Goal: Task Accomplishment & Management: Manage account settings

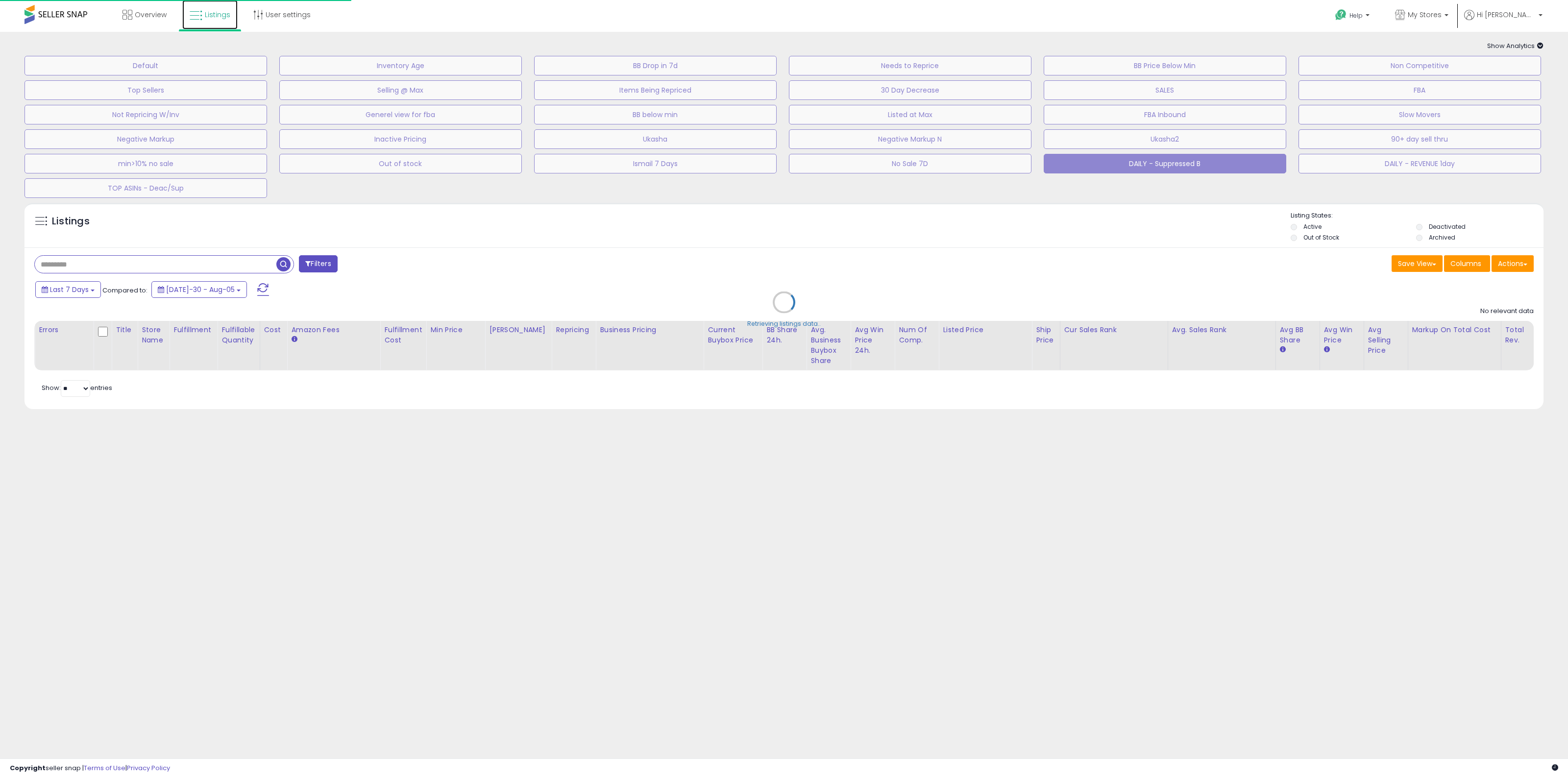
click at [202, 13] on link "Listings" at bounding box center [210, 14] width 55 height 30
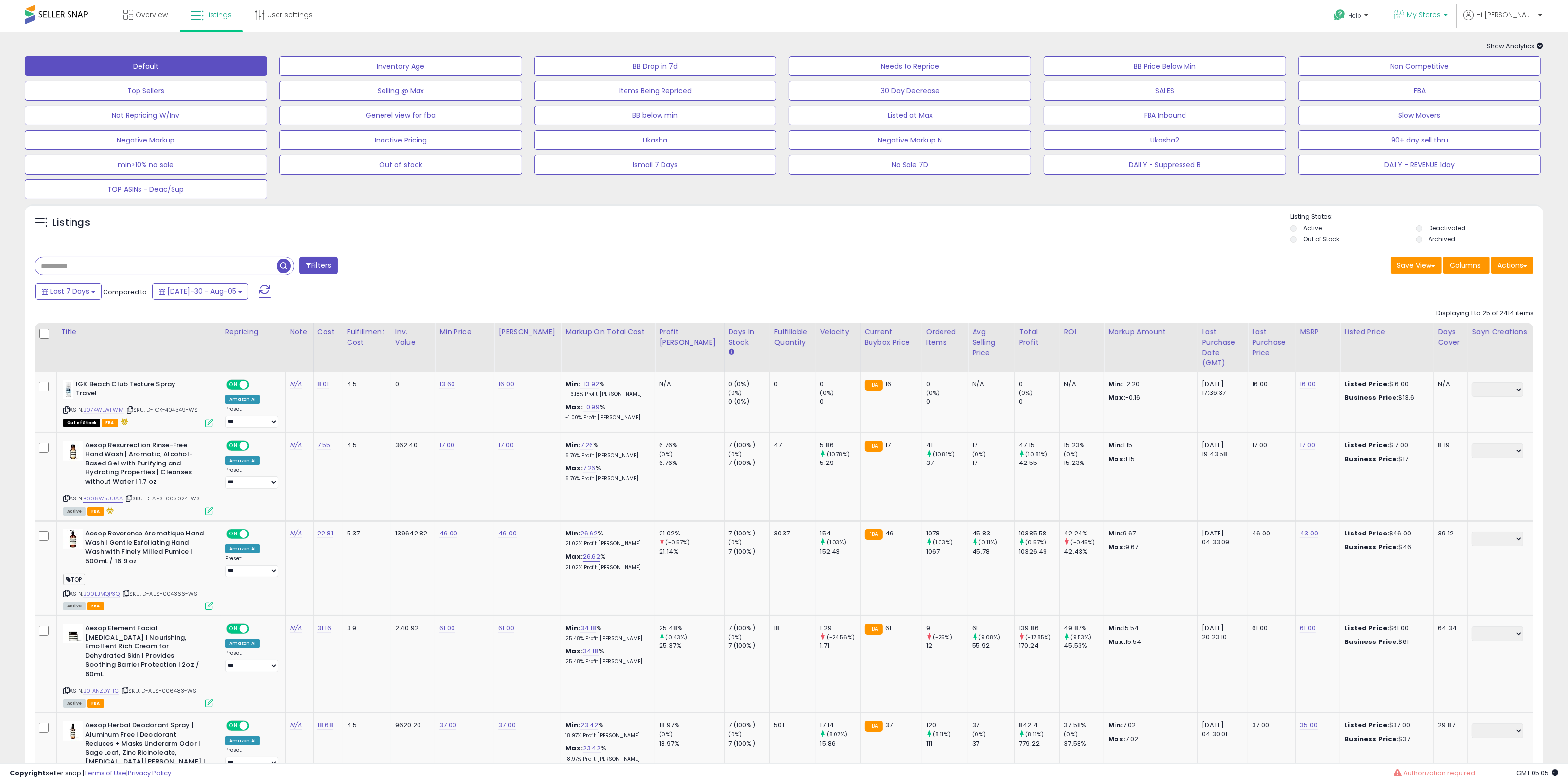
drag, startPoint x: 1479, startPoint y: 15, endPoint x: 1472, endPoint y: 16, distance: 7.1
click at [1448, 15] on p "My Stores" at bounding box center [1421, 16] width 53 height 13
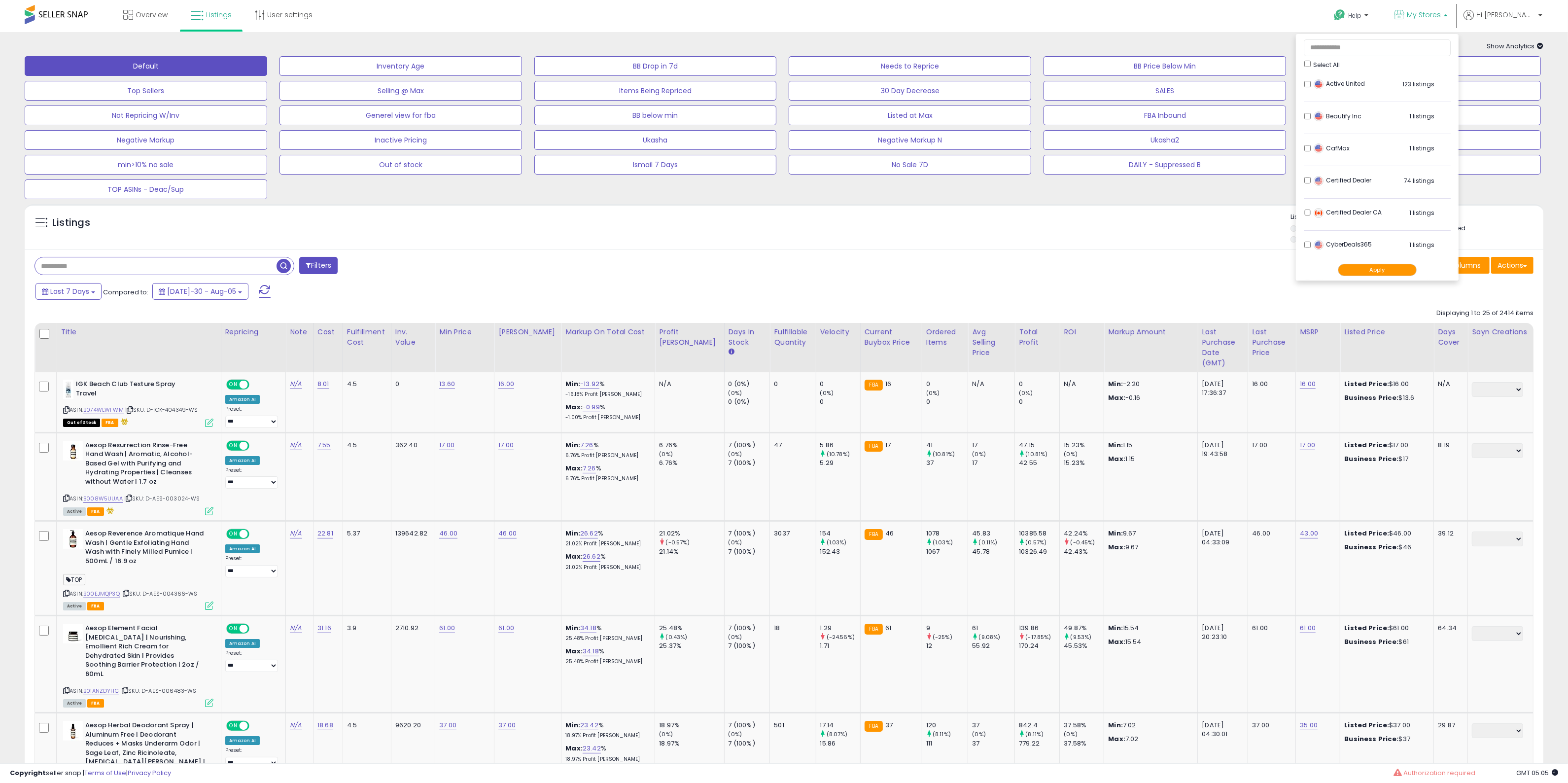
click at [1161, 245] on div "Listings" at bounding box center [783, 229] width 1519 height 33
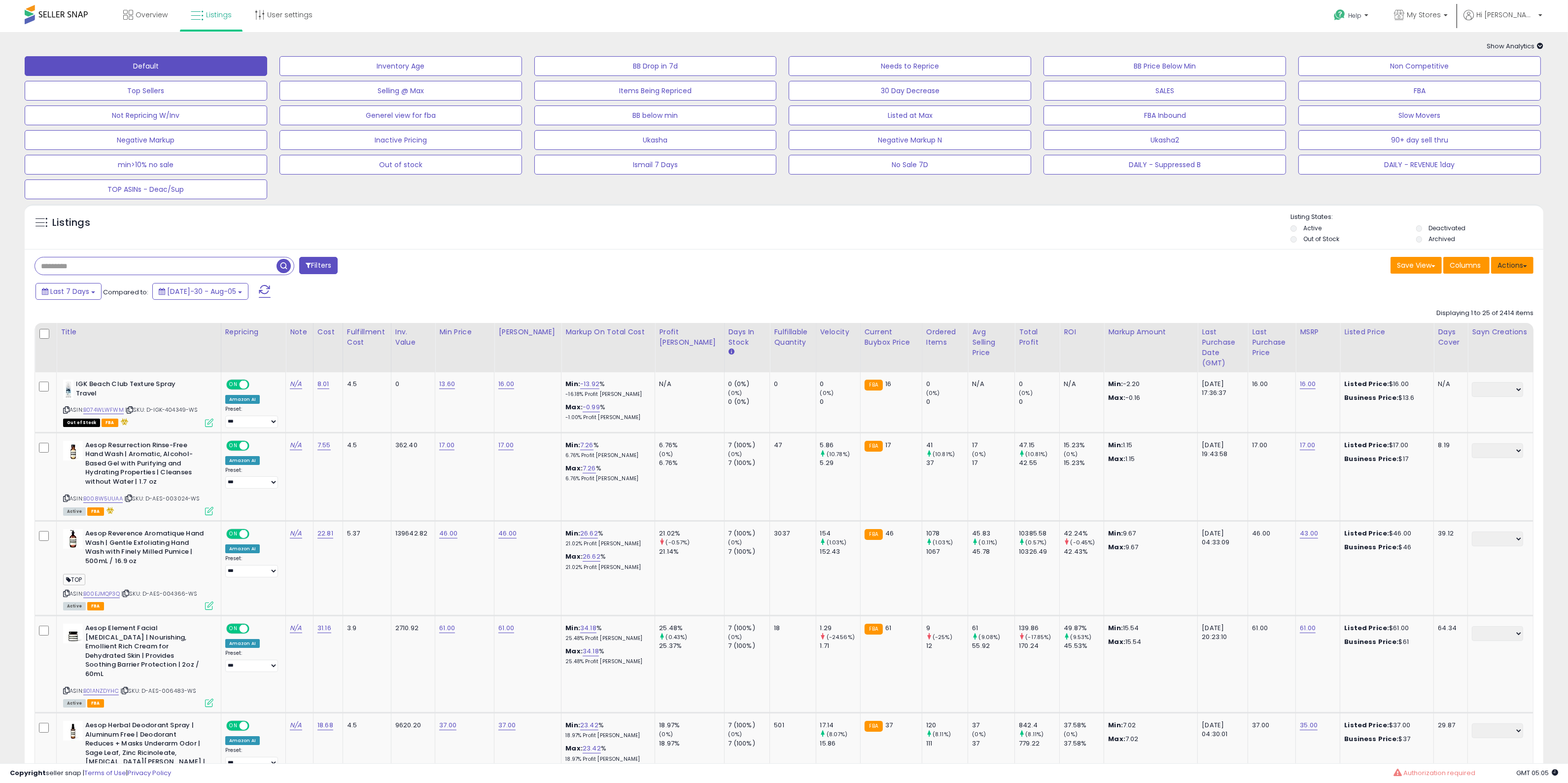
click at [1511, 274] on button "Actions" at bounding box center [1512, 265] width 42 height 17
click at [1465, 286] on link "Import" at bounding box center [1471, 286] width 108 height 15
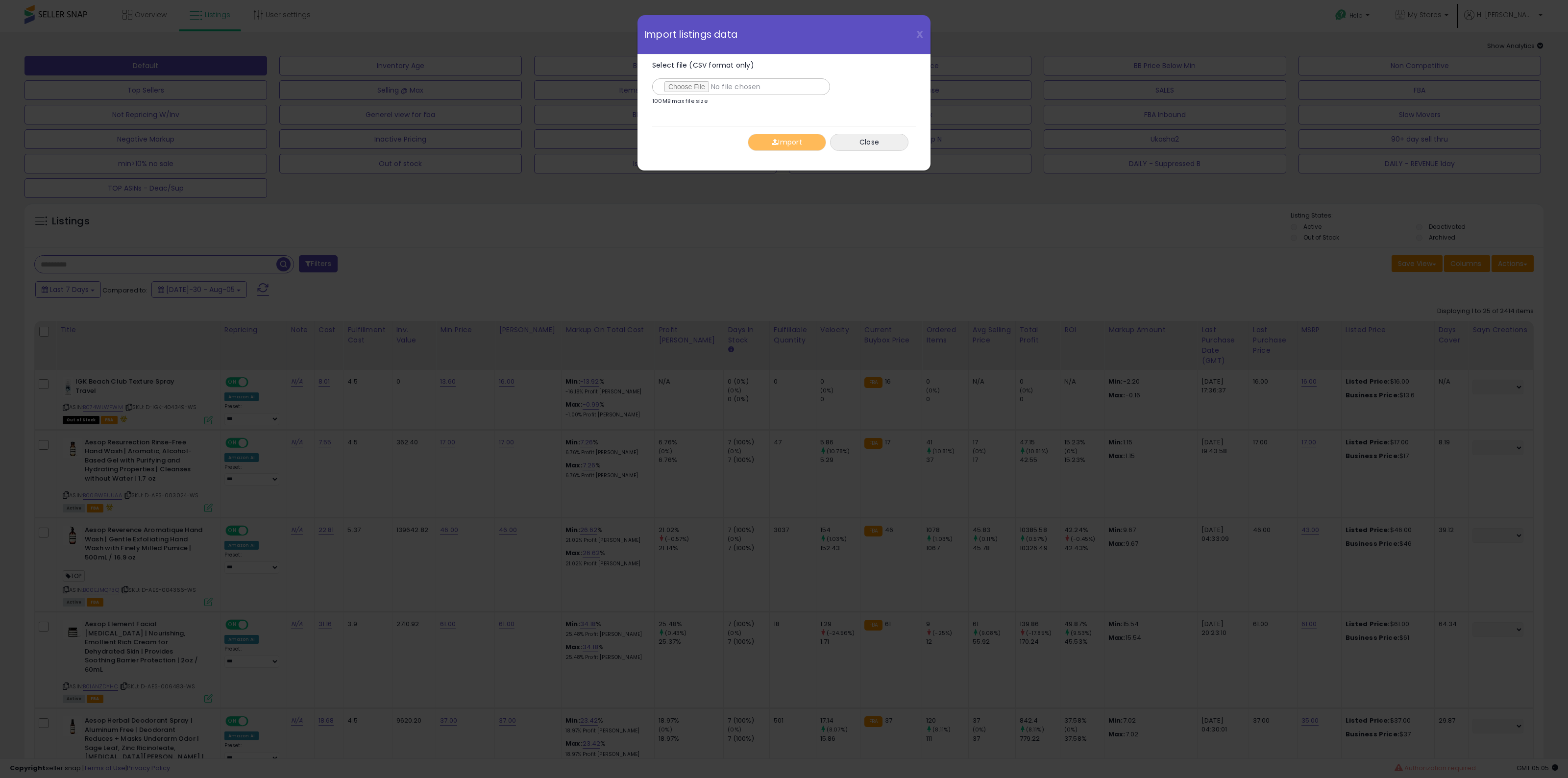
click at [687, 95] on div "Select file (CSV format only) 100MB max file size" at bounding box center [779, 85] width 254 height 47
click at [697, 81] on input "Select file (CSV format only)" at bounding box center [741, 87] width 178 height 17
type input "**********"
click at [785, 142] on button "Import" at bounding box center [787, 142] width 79 height 17
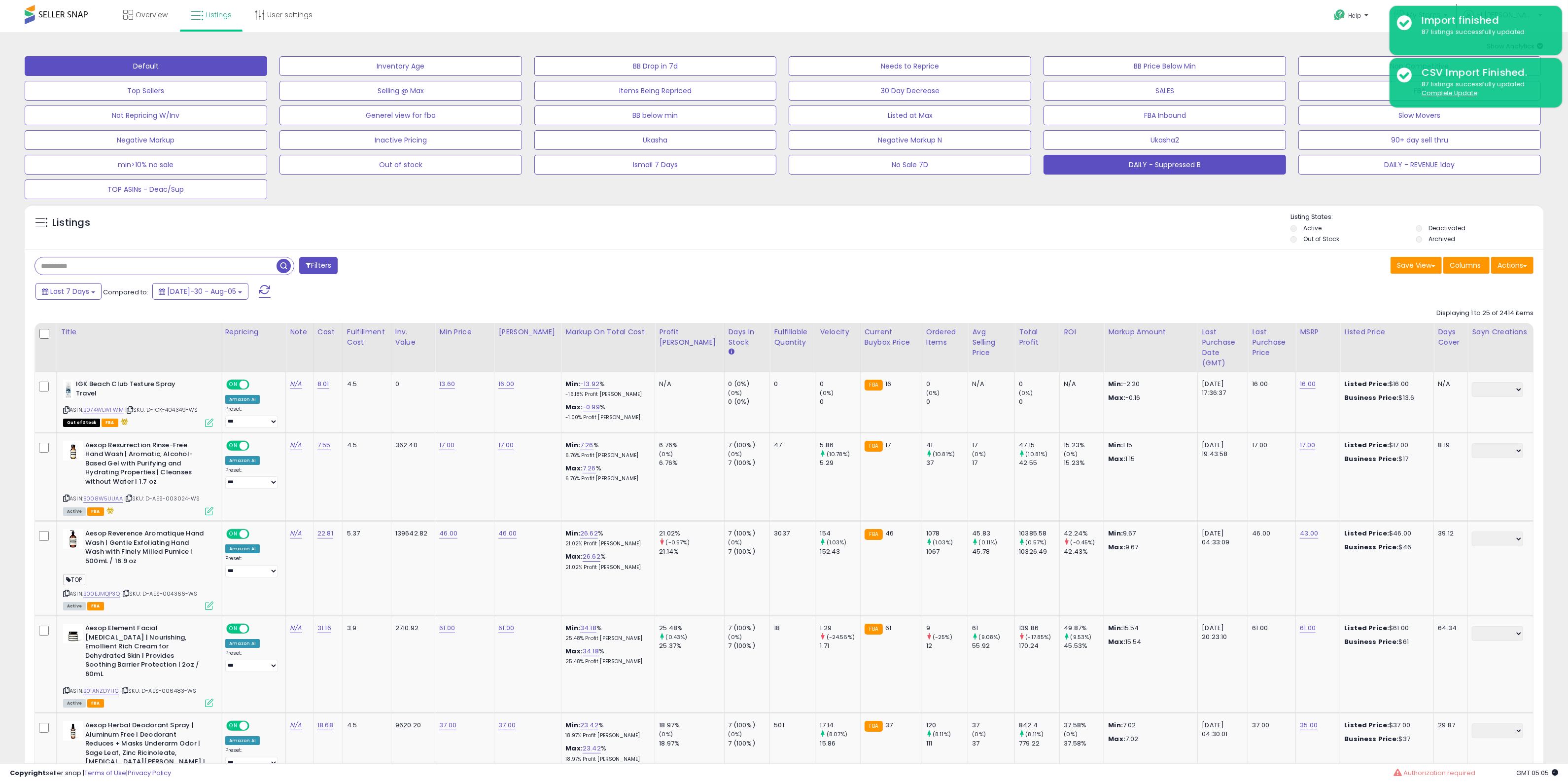
click at [522, 76] on button "DAILY - Suppressed B" at bounding box center [401, 66] width 242 height 19
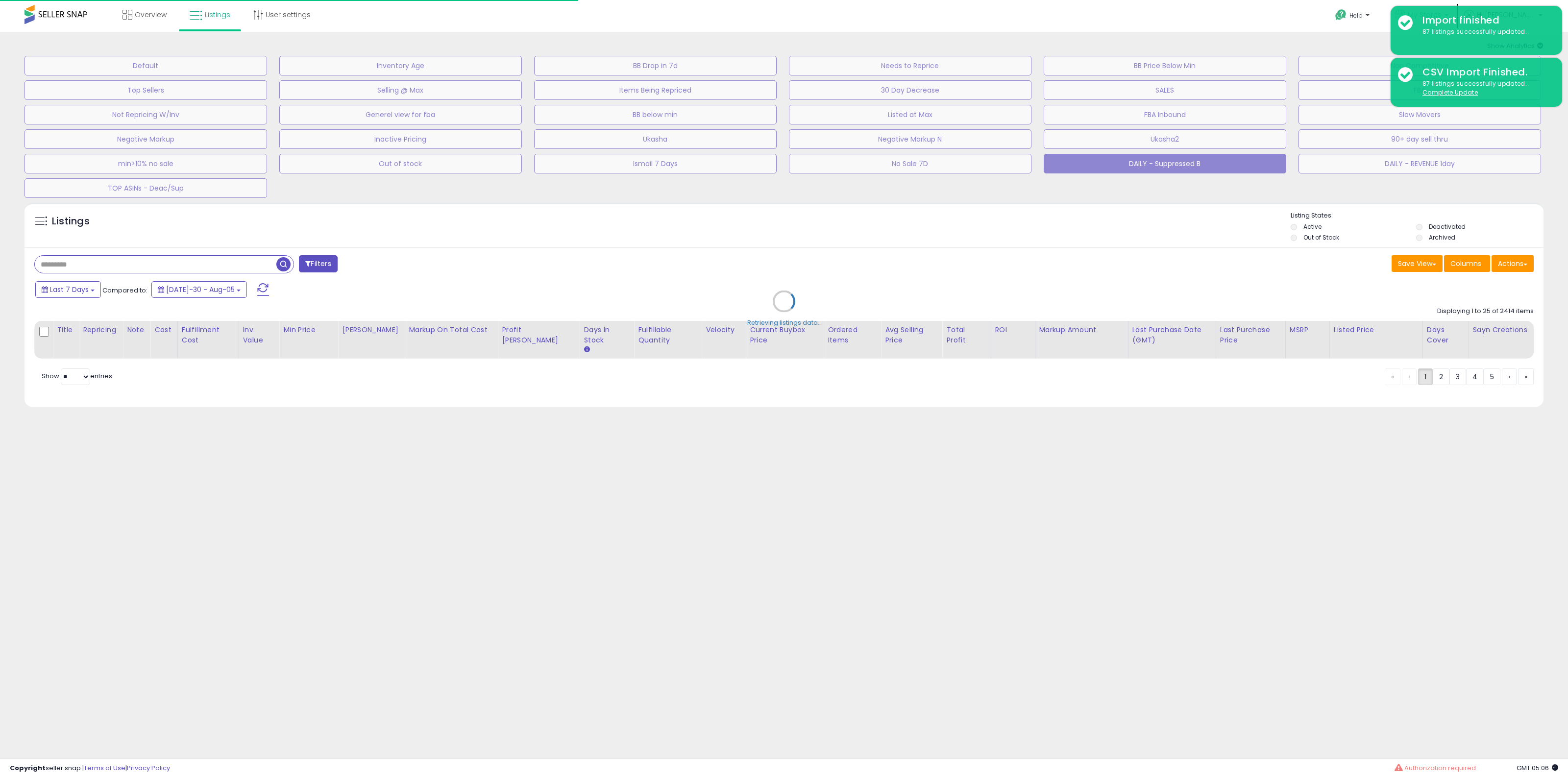
click at [1456, 1] on link "My Stores" at bounding box center [1421, 16] width 68 height 32
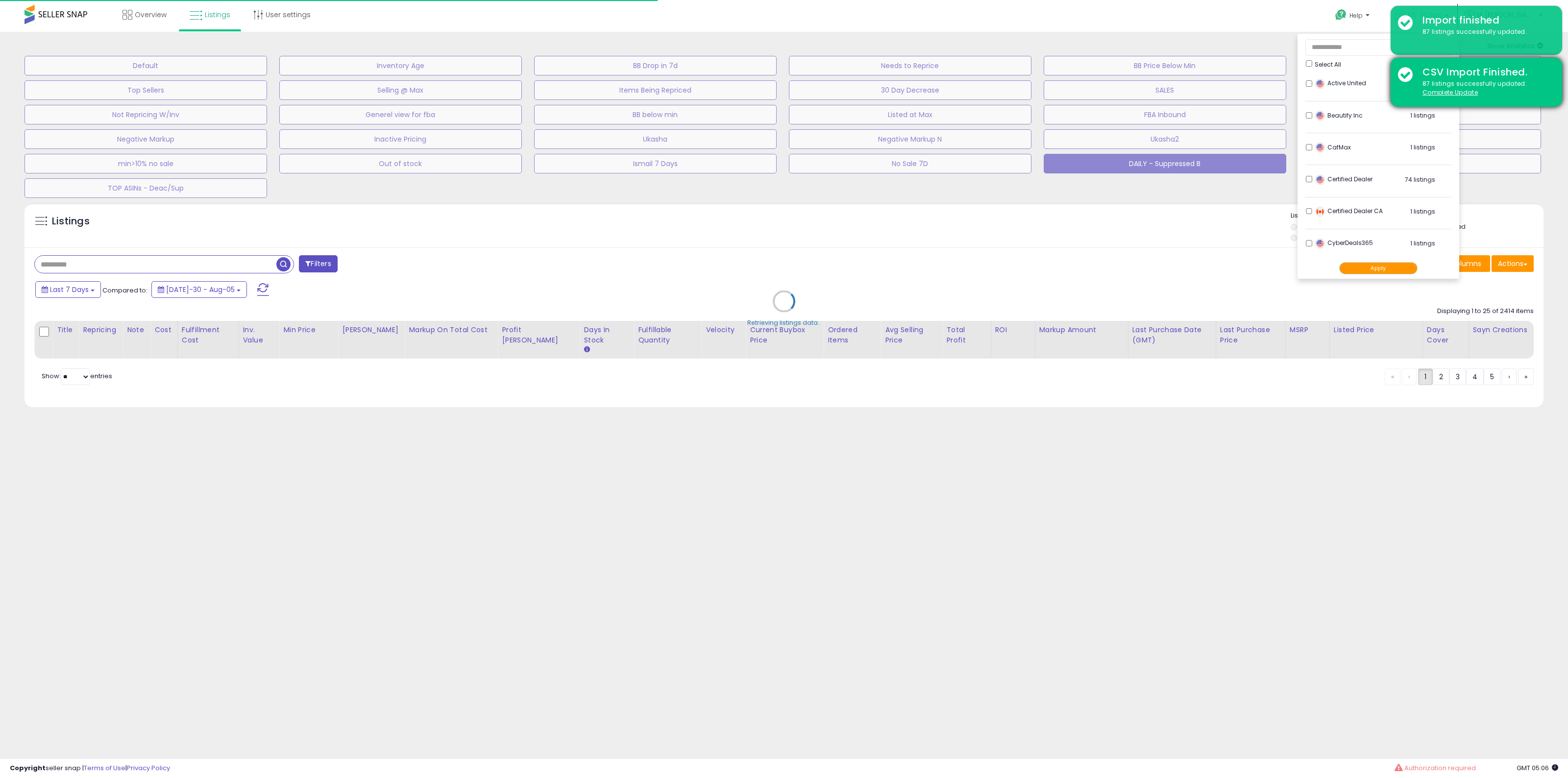
select select "**"
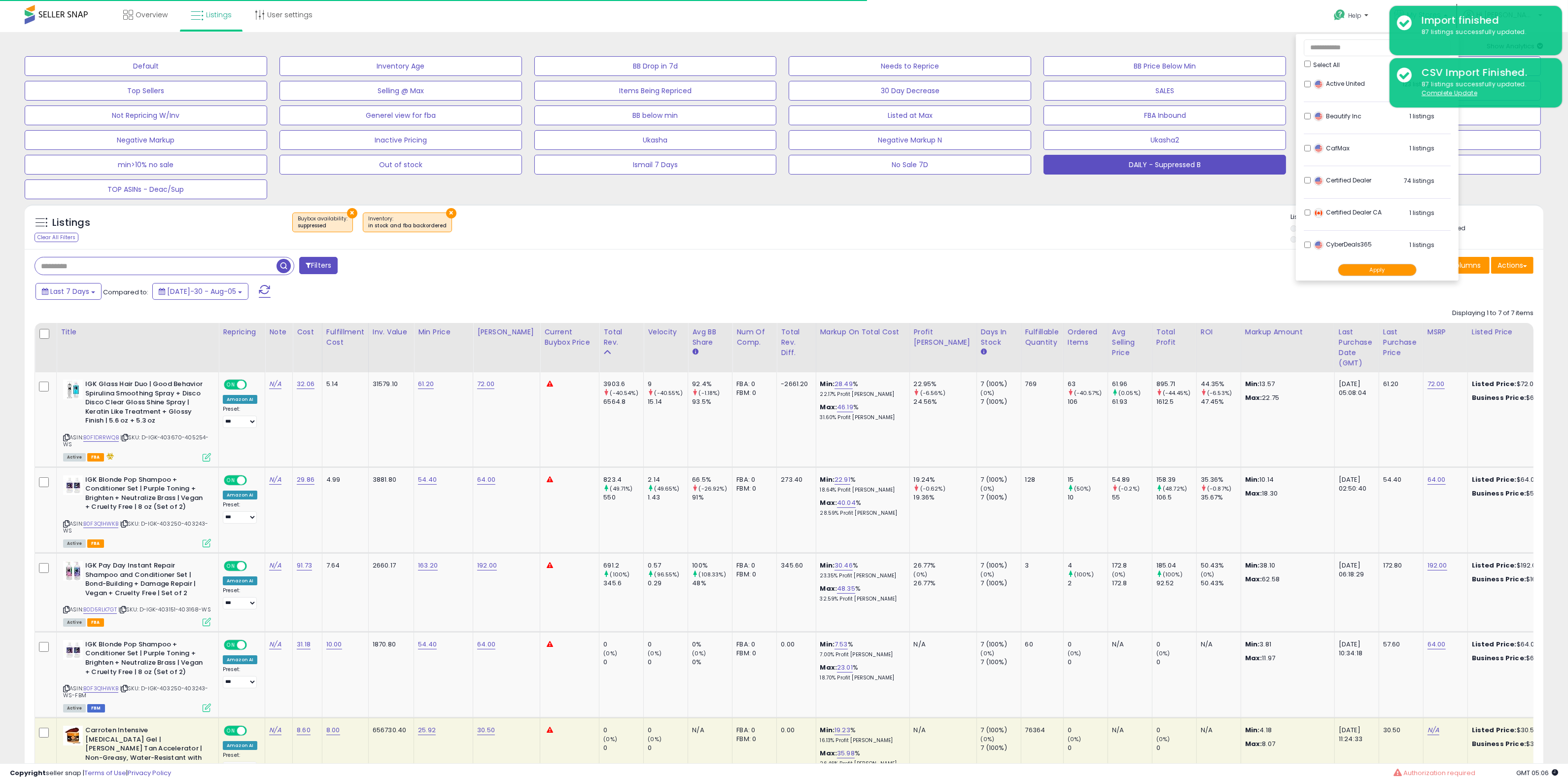
click at [1126, 211] on div "Listings Clear All Filters × Buybox availability : suppressed ×" at bounding box center [783, 226] width 1519 height 45
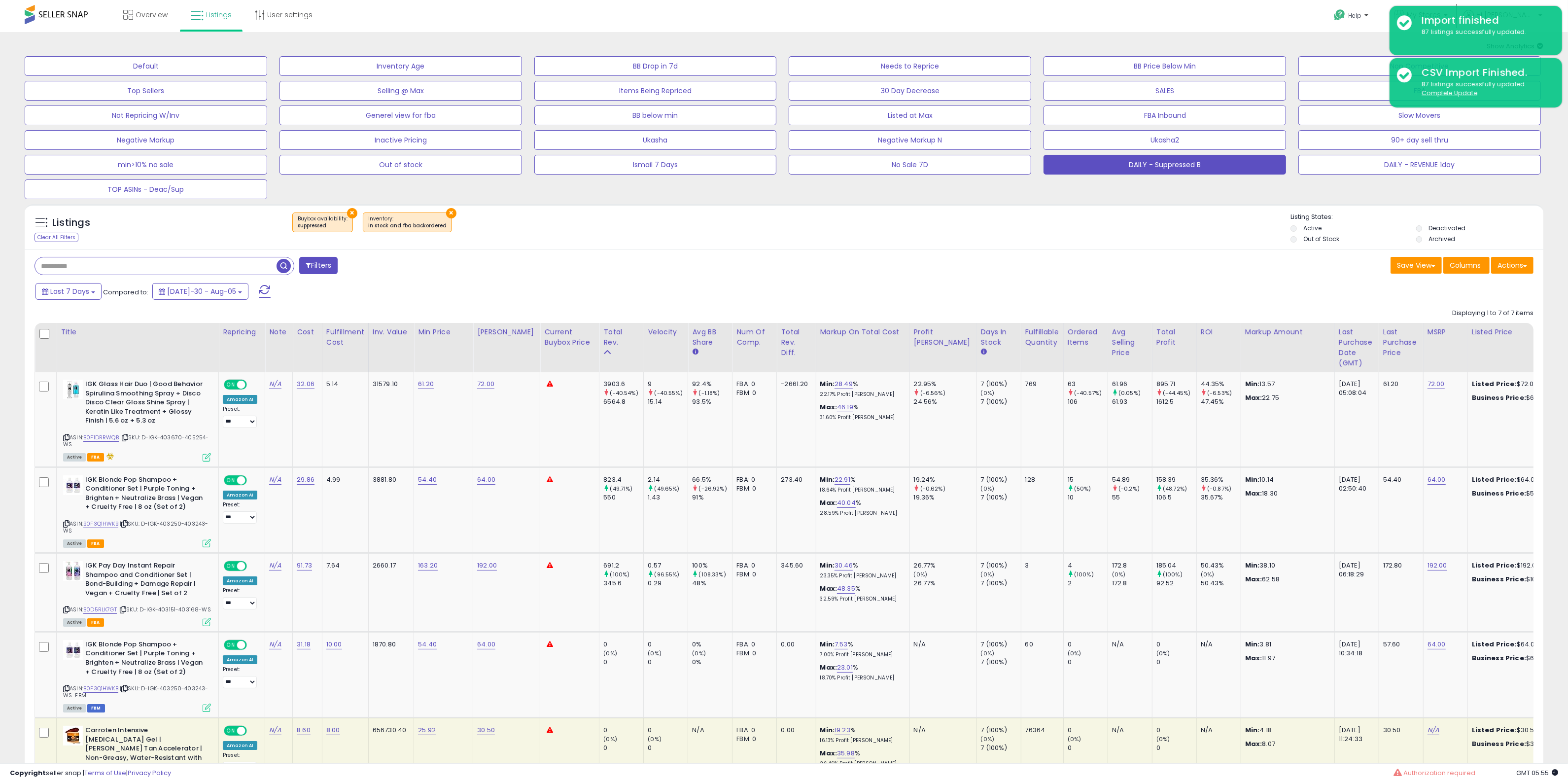
drag, startPoint x: 281, startPoint y: 85, endPoint x: 273, endPoint y: 86, distance: 8.1
click at [210, 19] on link "Listings" at bounding box center [211, 15] width 56 height 30
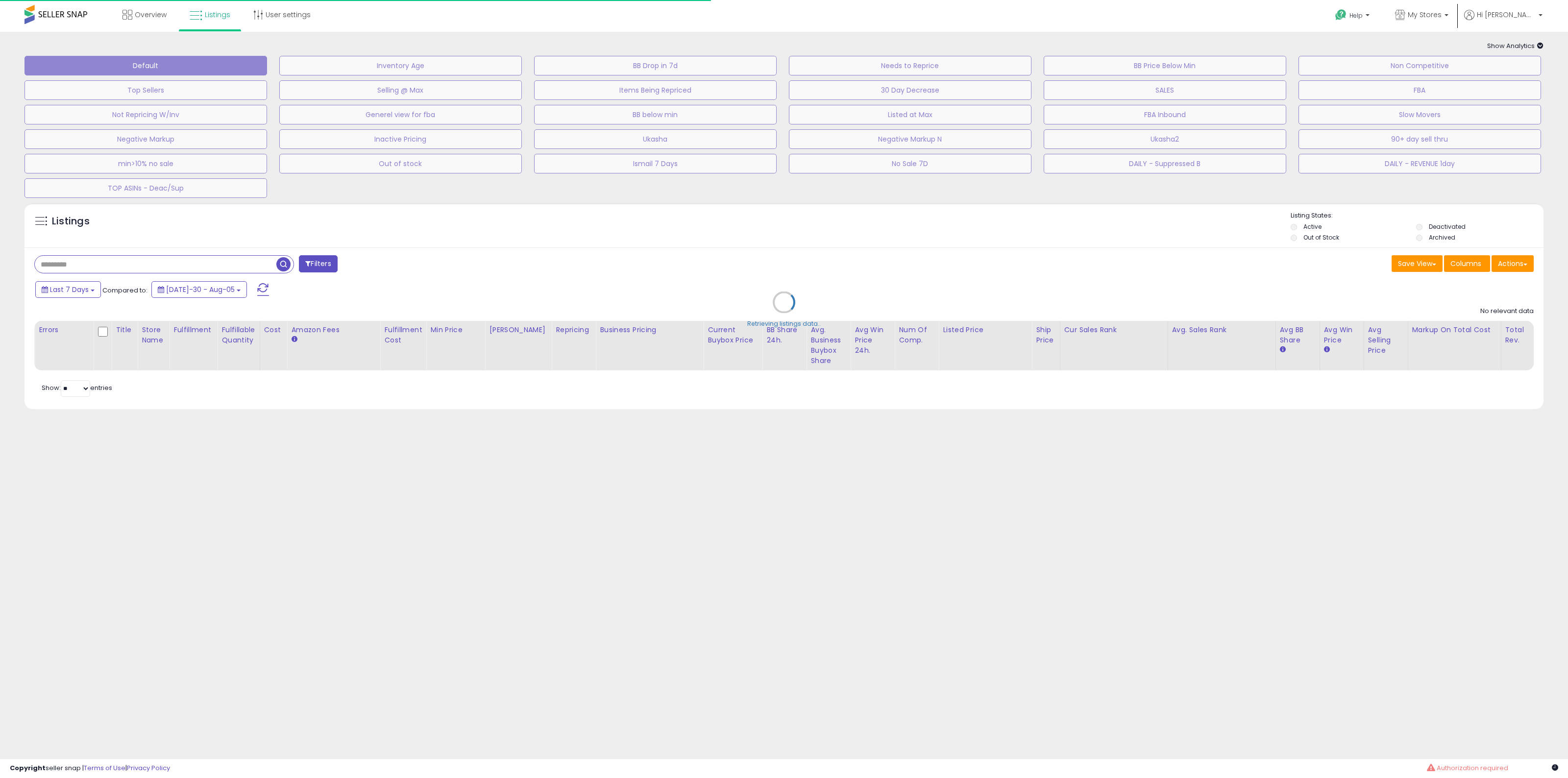
click at [222, 262] on div "Retrieving listings data.." at bounding box center [784, 310] width 1533 height 224
click at [222, 263] on div "Retrieving listings data.." at bounding box center [784, 310] width 1533 height 224
click at [221, 264] on div "Retrieving listings data.." at bounding box center [784, 310] width 1533 height 224
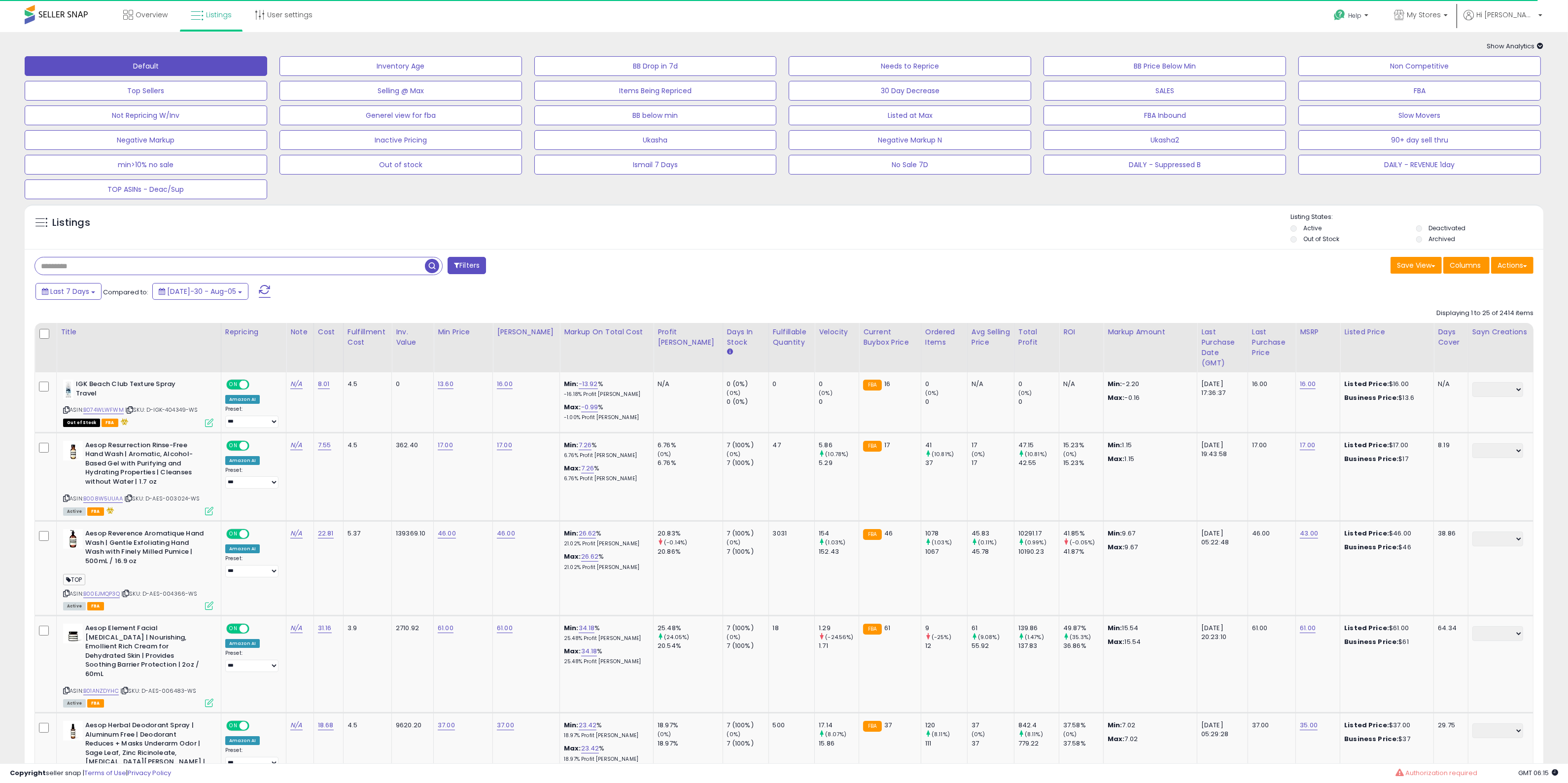
click at [239, 273] on input "text" at bounding box center [230, 266] width 390 height 17
type input "**********"
